Goal: Information Seeking & Learning: Learn about a topic

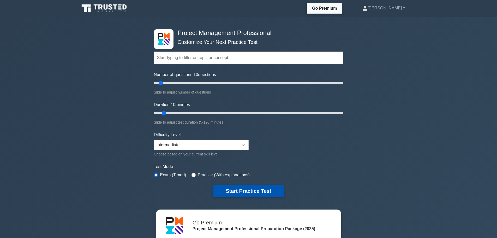
click at [260, 190] on button "Start Practice Test" at bounding box center [248, 191] width 70 height 12
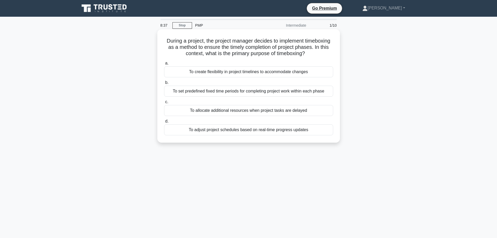
click at [315, 91] on div "To set predefined fixed time periods for completing project work within each ph…" at bounding box center [248, 91] width 169 height 11
click at [164, 84] on input "b. To set predefined fixed time periods for completing project work within each…" at bounding box center [164, 82] width 0 height 3
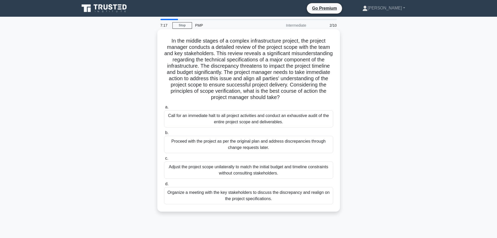
click at [262, 145] on div "Proceed with the project as per the original plan and address discrepancies thr…" at bounding box center [248, 144] width 169 height 17
click at [164, 134] on input "b. Proceed with the project as per the original plan and address discrepancies …" at bounding box center [164, 132] width 0 height 3
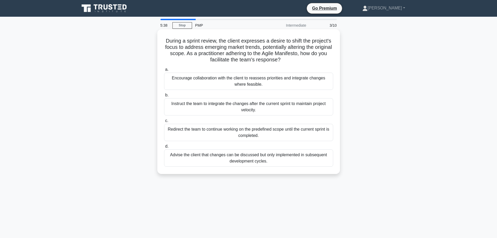
click at [263, 156] on div "Advise the client that changes can be discussed but only implemented in subsequ…" at bounding box center [248, 157] width 169 height 17
click at [164, 148] on input "d. Advise the client that changes can be discussed but only implemented in subs…" at bounding box center [164, 146] width 0 height 3
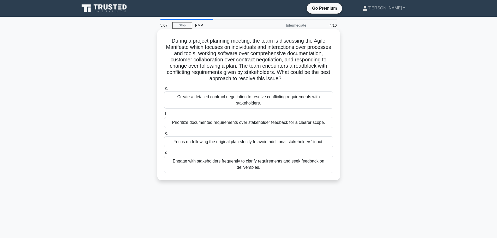
click at [293, 166] on div "Engage with stakeholders frequently to clarify requirements and seek feedback o…" at bounding box center [248, 164] width 169 height 17
click at [164, 154] on input "d. Engage with stakeholders frequently to clarify requirements and seek feedbac…" at bounding box center [164, 152] width 0 height 3
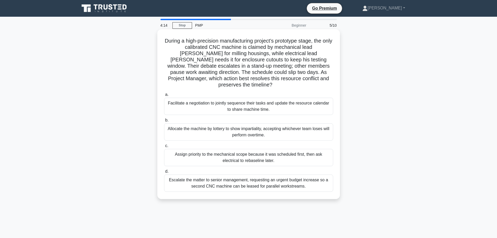
click at [279, 104] on div "Facilitate a negotiation to jointly sequence their tasks and update the resourc…" at bounding box center [248, 106] width 169 height 17
click at [164, 96] on input "a. Facilitate a negotiation to jointly sequence their tasks and update the reso…" at bounding box center [164, 94] width 0 height 3
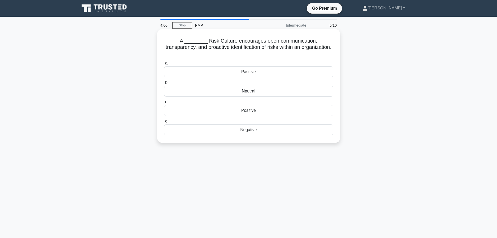
click at [281, 105] on div "Positive" at bounding box center [248, 110] width 169 height 11
click at [164, 104] on input "c. Positive" at bounding box center [164, 101] width 0 height 3
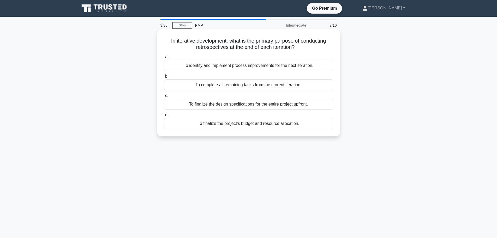
click at [294, 66] on div "To identify and implement process improvements for the next iteration." at bounding box center [248, 65] width 169 height 11
click at [164, 59] on input "a. To identify and implement process improvements for the next iteration." at bounding box center [164, 56] width 0 height 3
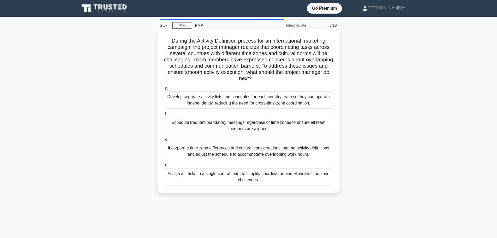
click at [295, 155] on div "Incorporate time zone differences and cultural considerations into the activity…" at bounding box center [248, 151] width 169 height 17
click at [164, 141] on input "c. Incorporate time zone differences and cultural considerations into the activ…" at bounding box center [164, 139] width 0 height 3
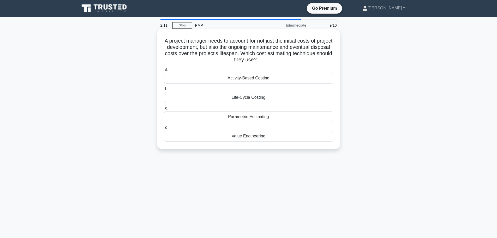
click at [272, 79] on div "Activity-Based Costing" at bounding box center [248, 78] width 169 height 11
click at [164, 71] on input "a. Activity-Based Costing" at bounding box center [164, 69] width 0 height 3
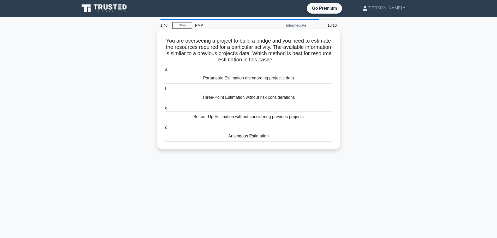
click at [273, 135] on div "Analogous Estimation" at bounding box center [248, 136] width 169 height 11
click at [164, 129] on input "d. Analogous Estimation" at bounding box center [164, 127] width 0 height 3
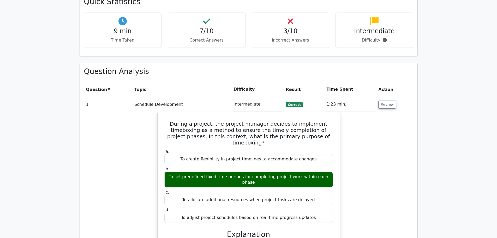
scroll to position [366, 0]
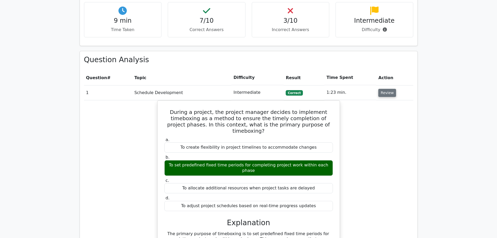
click at [390, 89] on button "Review" at bounding box center [388, 93] width 18 height 8
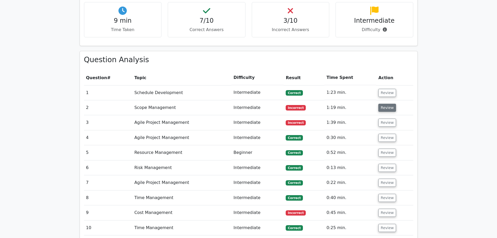
click at [389, 104] on button "Review" at bounding box center [388, 108] width 18 height 8
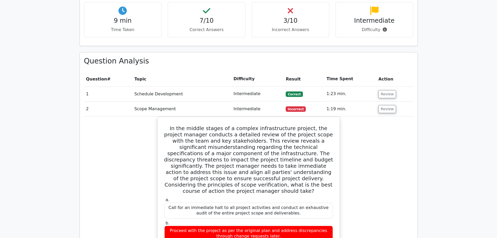
click at [447, 116] on main "Go Premium Project Management Professional Preparation Package (2025) Earn 35 P…" at bounding box center [248, 213] width 497 height 1125
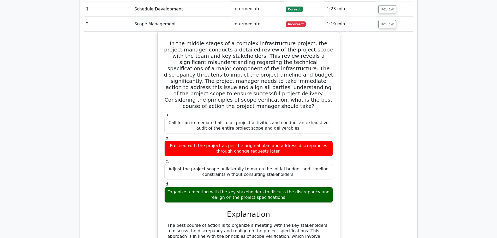
scroll to position [0, 3]
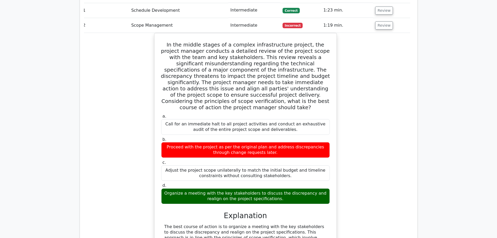
drag, startPoint x: 447, startPoint y: 116, endPoint x: 440, endPoint y: 110, distance: 9.4
click at [440, 110] on main "Go Premium Project Management Professional Preparation Package (2025) Earn 35 P…" at bounding box center [248, 130] width 497 height 1125
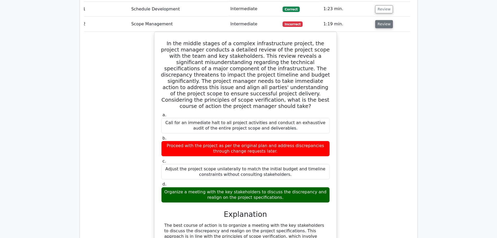
click at [381, 20] on button "Review" at bounding box center [384, 24] width 18 height 8
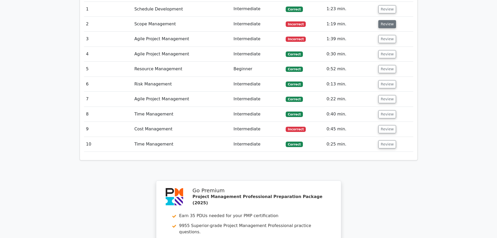
scroll to position [0, 0]
click at [380, 35] on button "Review" at bounding box center [388, 39] width 18 height 8
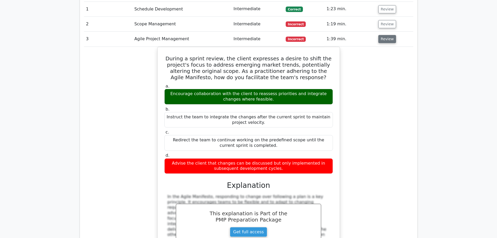
click at [380, 35] on button "Review" at bounding box center [388, 39] width 18 height 8
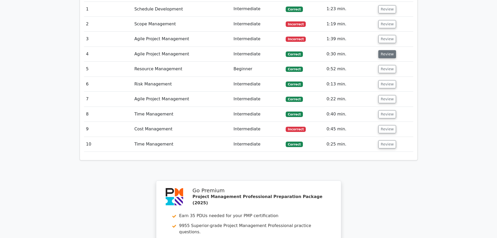
click at [380, 50] on button "Review" at bounding box center [388, 54] width 18 height 8
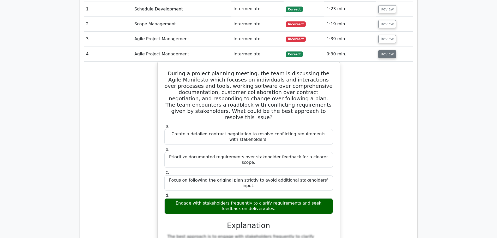
click at [380, 50] on button "Review" at bounding box center [388, 54] width 18 height 8
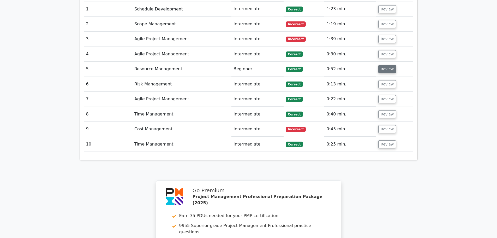
click at [380, 65] on button "Review" at bounding box center [388, 69] width 18 height 8
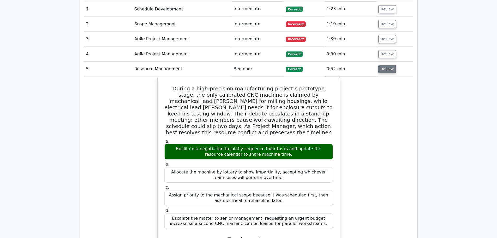
click at [380, 65] on button "Review" at bounding box center [388, 69] width 18 height 8
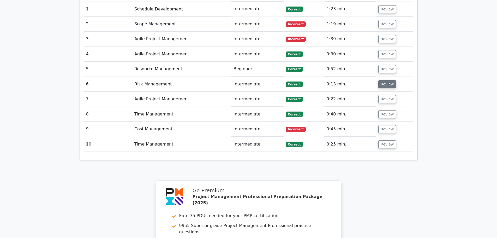
click at [381, 80] on button "Review" at bounding box center [388, 84] width 18 height 8
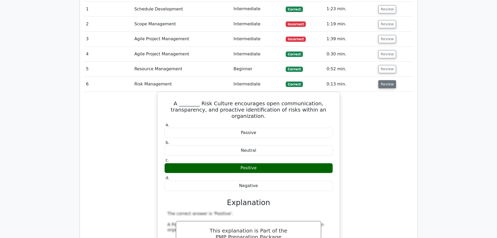
click at [381, 80] on button "Review" at bounding box center [388, 84] width 18 height 8
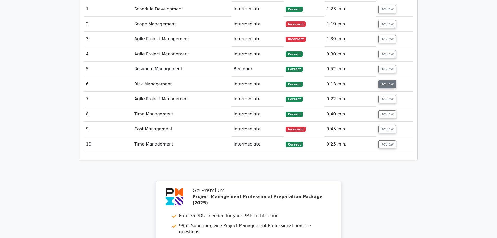
click at [381, 80] on button "Review" at bounding box center [388, 84] width 18 height 8
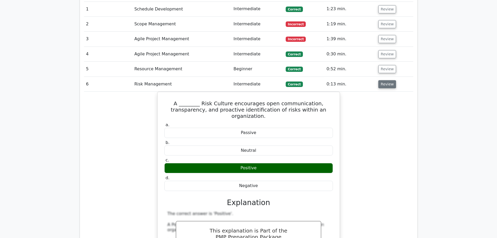
click at [381, 80] on button "Review" at bounding box center [388, 84] width 18 height 8
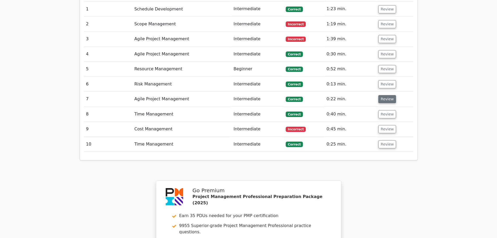
click at [380, 95] on button "Review" at bounding box center [388, 99] width 18 height 8
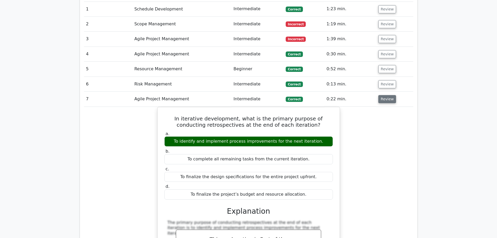
click at [380, 95] on button "Review" at bounding box center [388, 99] width 18 height 8
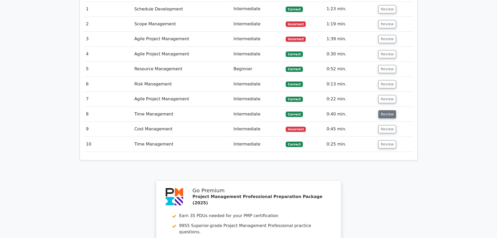
click at [384, 110] on button "Review" at bounding box center [388, 114] width 18 height 8
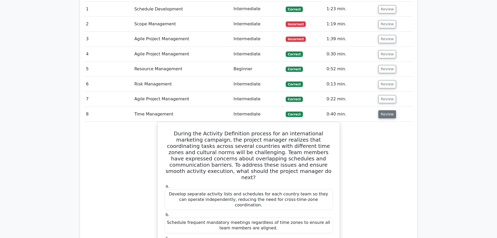
click at [386, 110] on button "Review" at bounding box center [388, 114] width 18 height 8
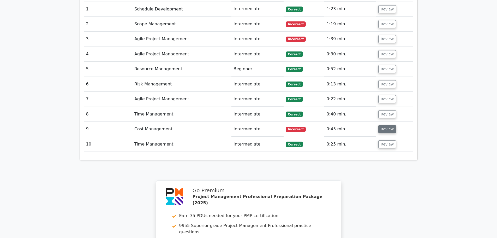
click at [388, 125] on button "Review" at bounding box center [388, 129] width 18 height 8
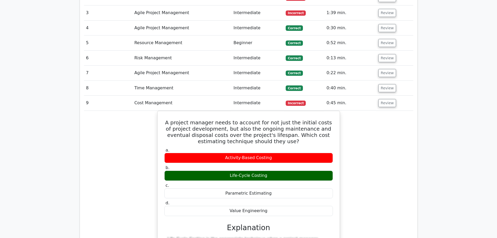
scroll to position [479, 0]
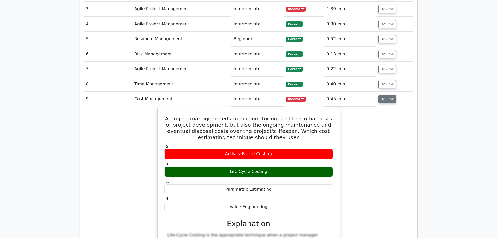
click at [386, 95] on button "Review" at bounding box center [388, 99] width 18 height 8
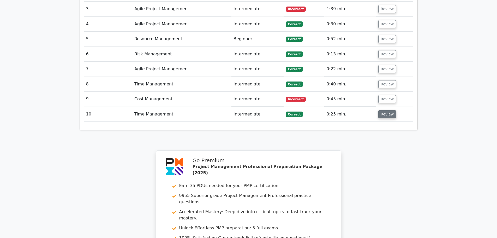
click at [384, 110] on button "Review" at bounding box center [388, 114] width 18 height 8
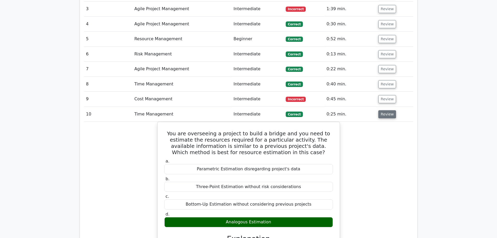
click at [384, 110] on button "Review" at bounding box center [388, 114] width 18 height 8
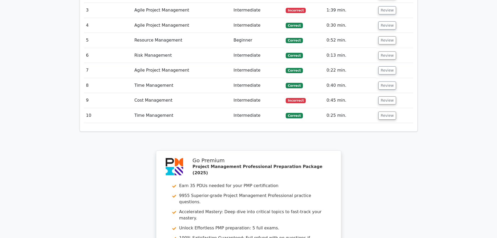
scroll to position [594, 0]
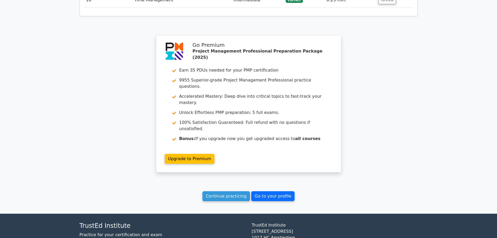
click at [273, 191] on link "Go to your profile" at bounding box center [272, 196] width 43 height 10
